Goal: Transaction & Acquisition: Purchase product/service

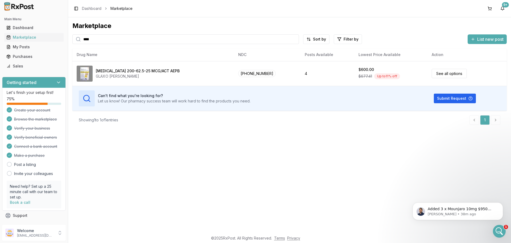
scroll to position [4072, 0]
click at [494, 10] on button at bounding box center [490, 8] width 9 height 9
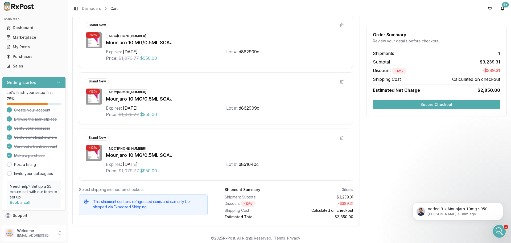
scroll to position [115, 0]
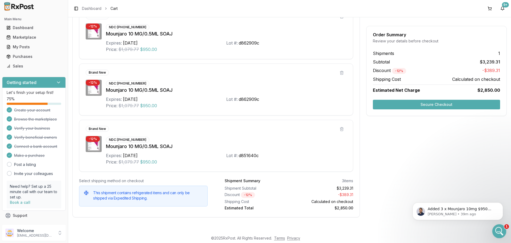
click at [496, 232] on icon "Open Intercom Messenger" at bounding box center [499, 230] width 9 height 9
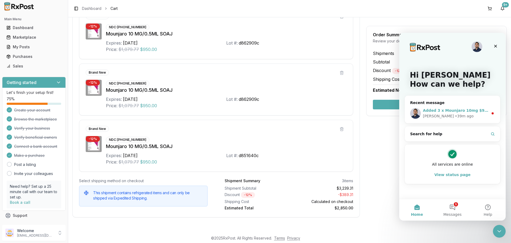
click at [446, 111] on span "Added 3 x Mounjaro 10mg $950 each" at bounding box center [462, 110] width 78 height 4
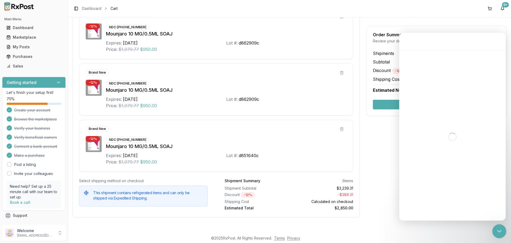
click at [500, 230] on icon "Close Intercom Messenger" at bounding box center [499, 230] width 6 height 6
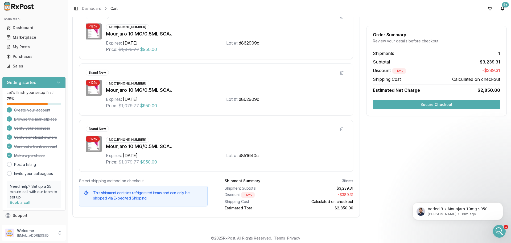
scroll to position [4080, 0]
click at [427, 107] on button "Secure Checkout" at bounding box center [436, 105] width 127 height 10
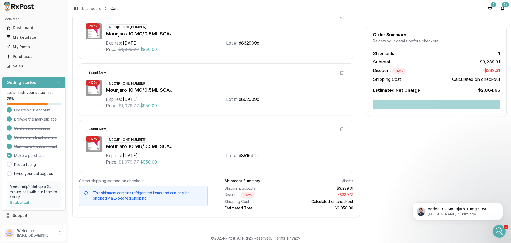
scroll to position [11, 0]
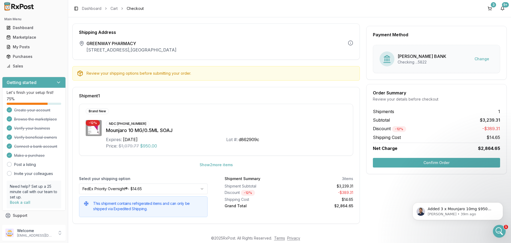
click at [441, 162] on button "Confirm Order" at bounding box center [436, 163] width 127 height 10
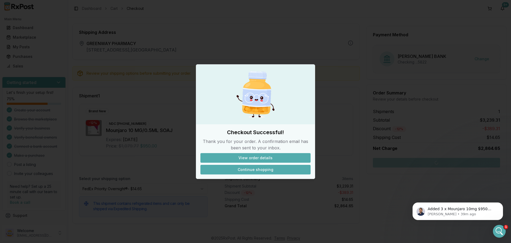
click at [274, 171] on button "Continue shopping" at bounding box center [256, 170] width 110 height 10
